Goal: Use online tool/utility: Use online tool/utility

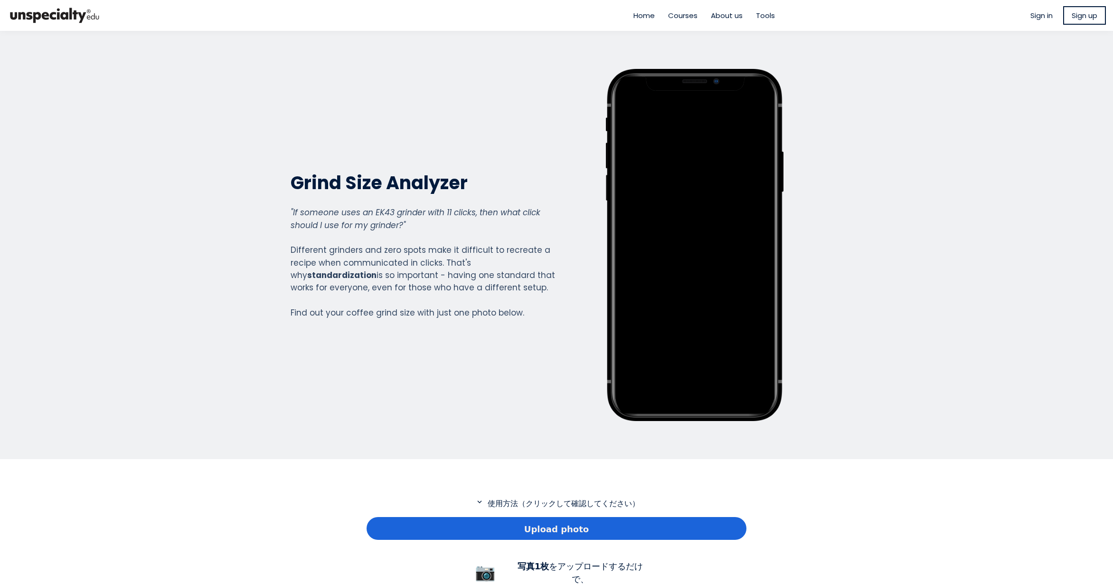
scroll to position [687, 380]
click at [508, 523] on div "Upload photo" at bounding box center [557, 528] width 380 height 23
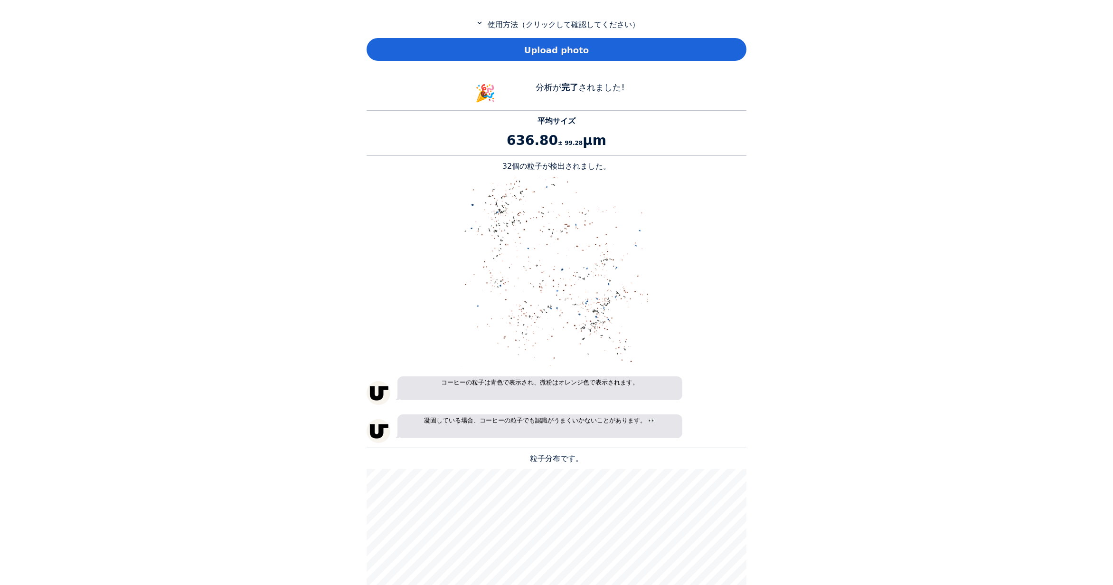
scroll to position [427, 0]
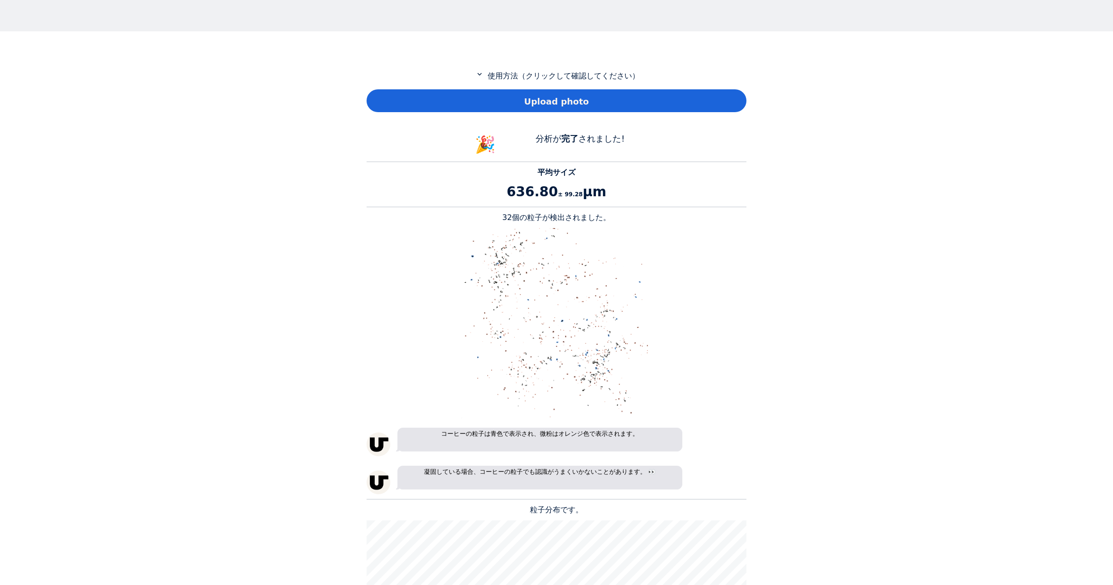
click at [510, 216] on p "32個の粒子が検出されました。" at bounding box center [557, 217] width 380 height 11
copy p "32"
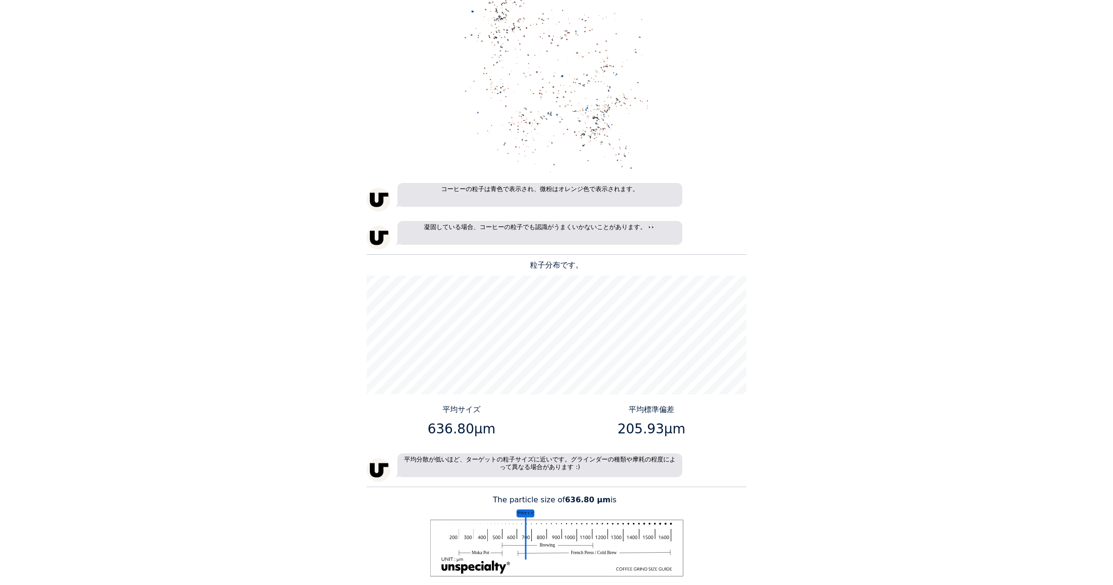
scroll to position [712, 0]
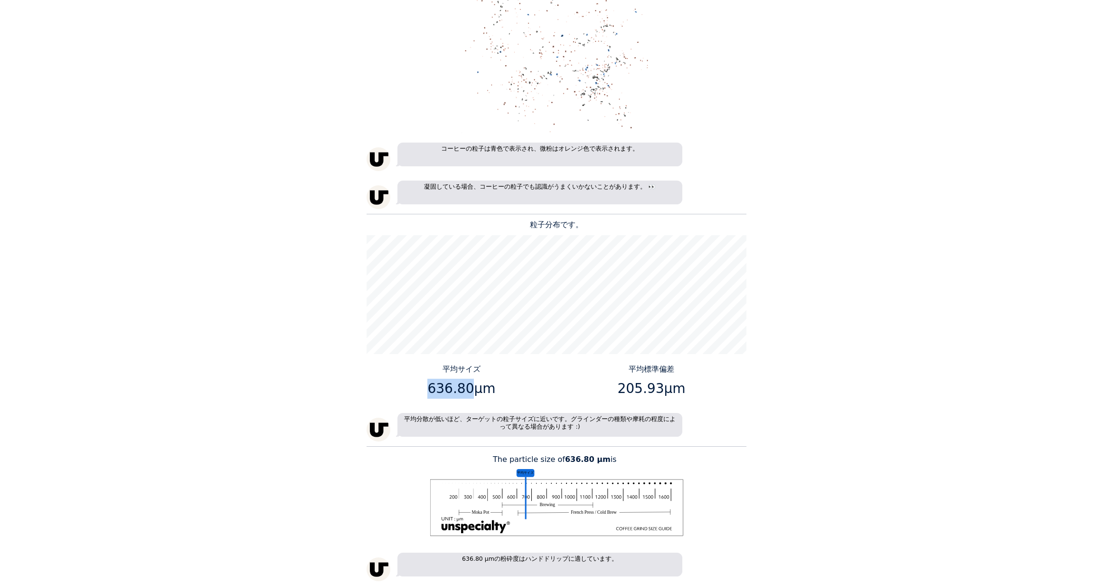
drag, startPoint x: 468, startPoint y: 388, endPoint x: 429, endPoint y: 390, distance: 39.0
click at [429, 390] on p "636.80μm" at bounding box center [461, 389] width 183 height 20
copy p "636.80"
drag, startPoint x: 656, startPoint y: 385, endPoint x: 617, endPoint y: 392, distance: 39.5
click at [617, 392] on p "205.93μm" at bounding box center [651, 389] width 183 height 20
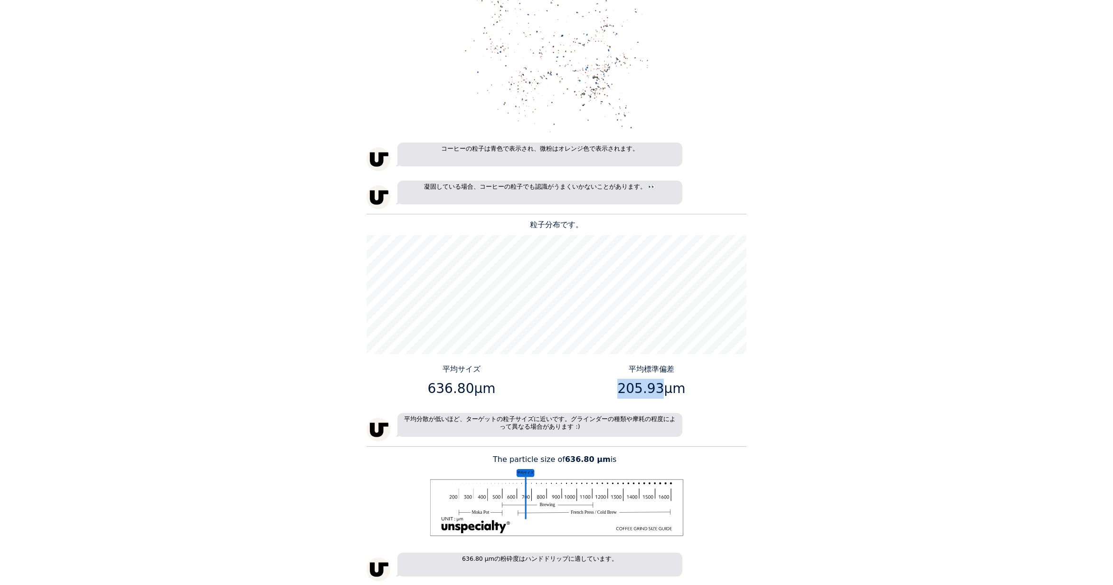
copy p "205.93"
